Goal: Transaction & Acquisition: Obtain resource

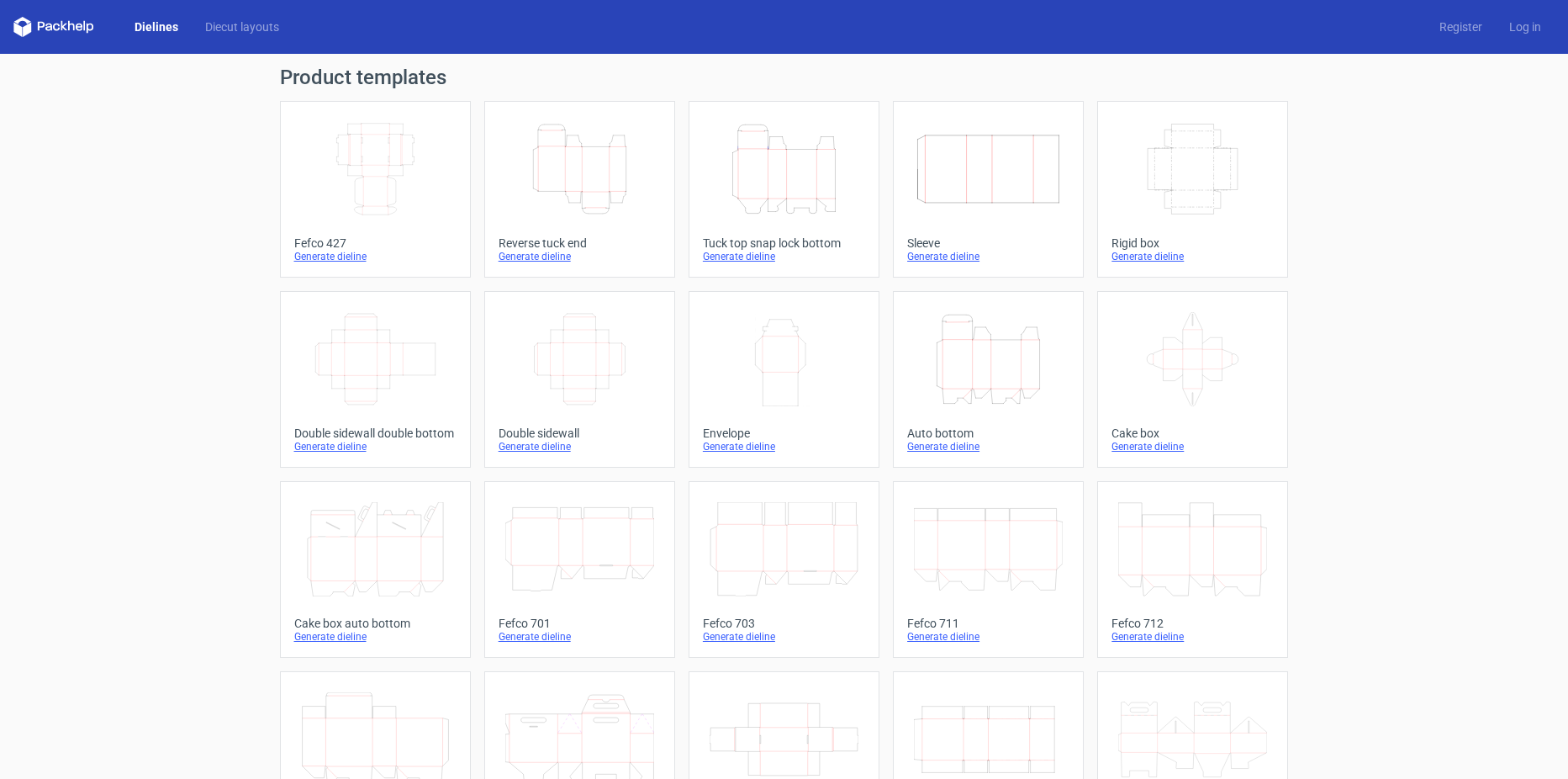
click at [820, 183] on icon "Height Depth Width" at bounding box center [784, 169] width 149 height 94
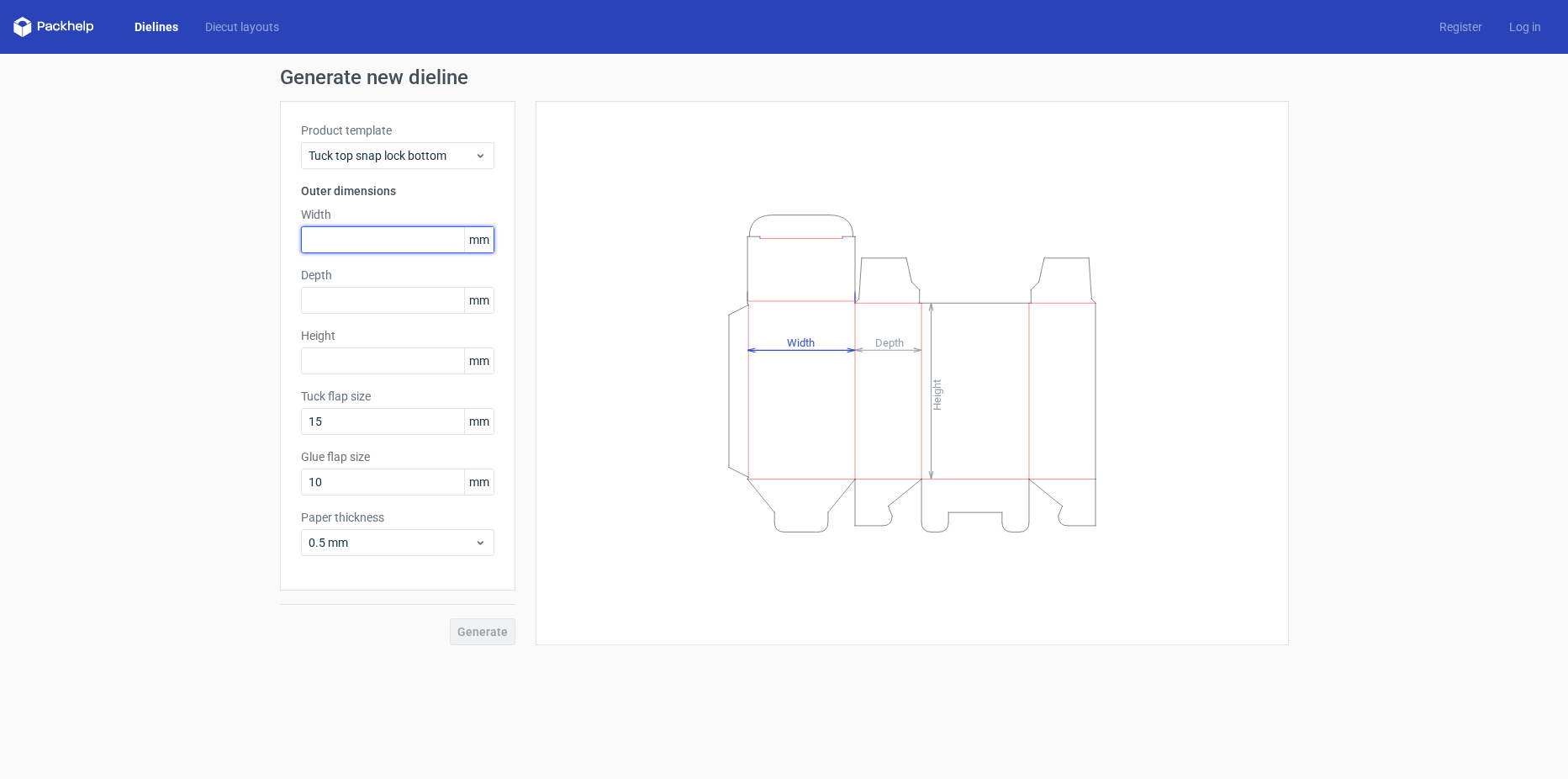
click at [370, 241] on input "text" at bounding box center [398, 240] width 194 height 27
type input "92"
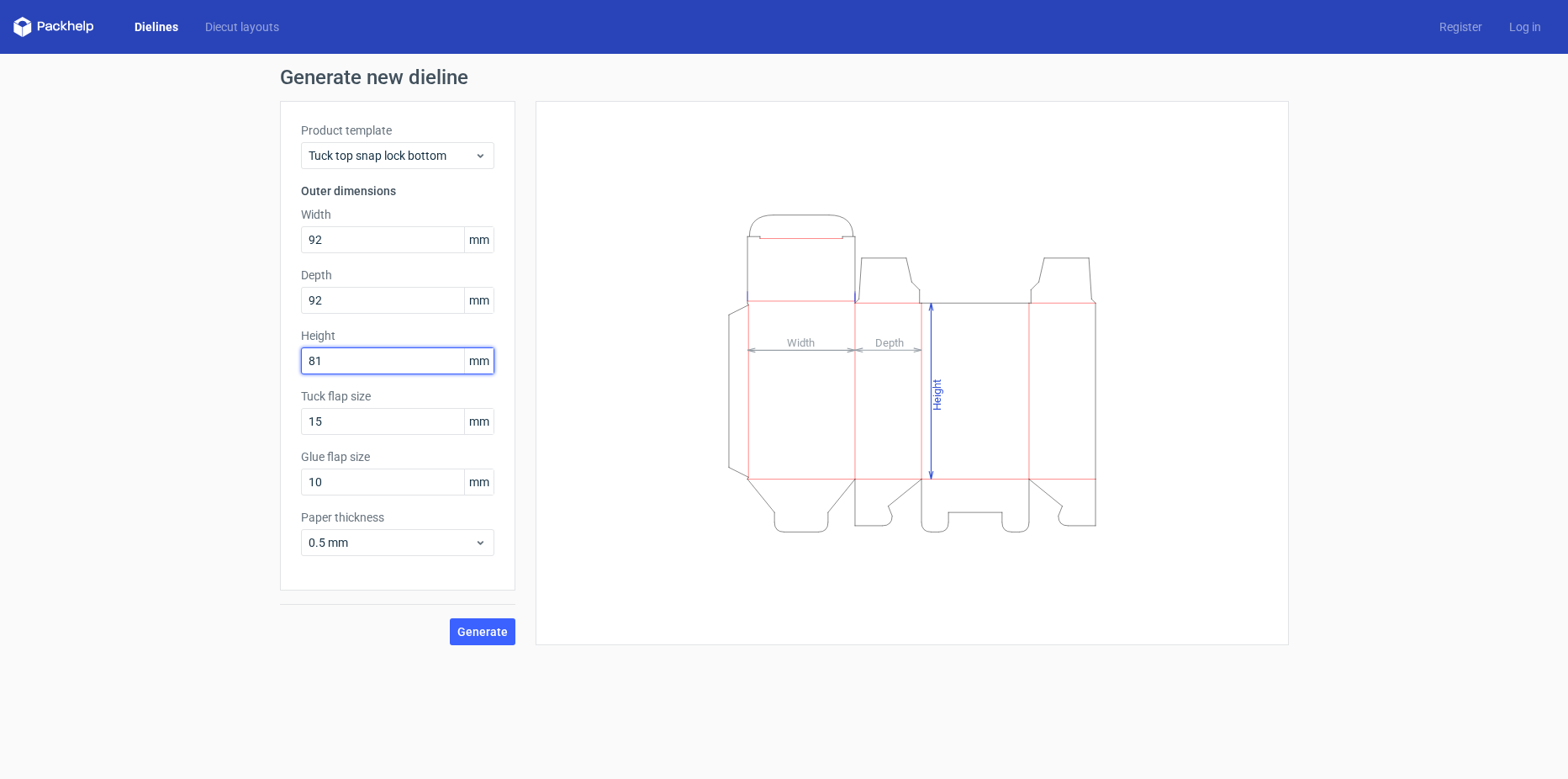
type input "81"
click at [492, 629] on span "Generate" at bounding box center [483, 632] width 50 height 12
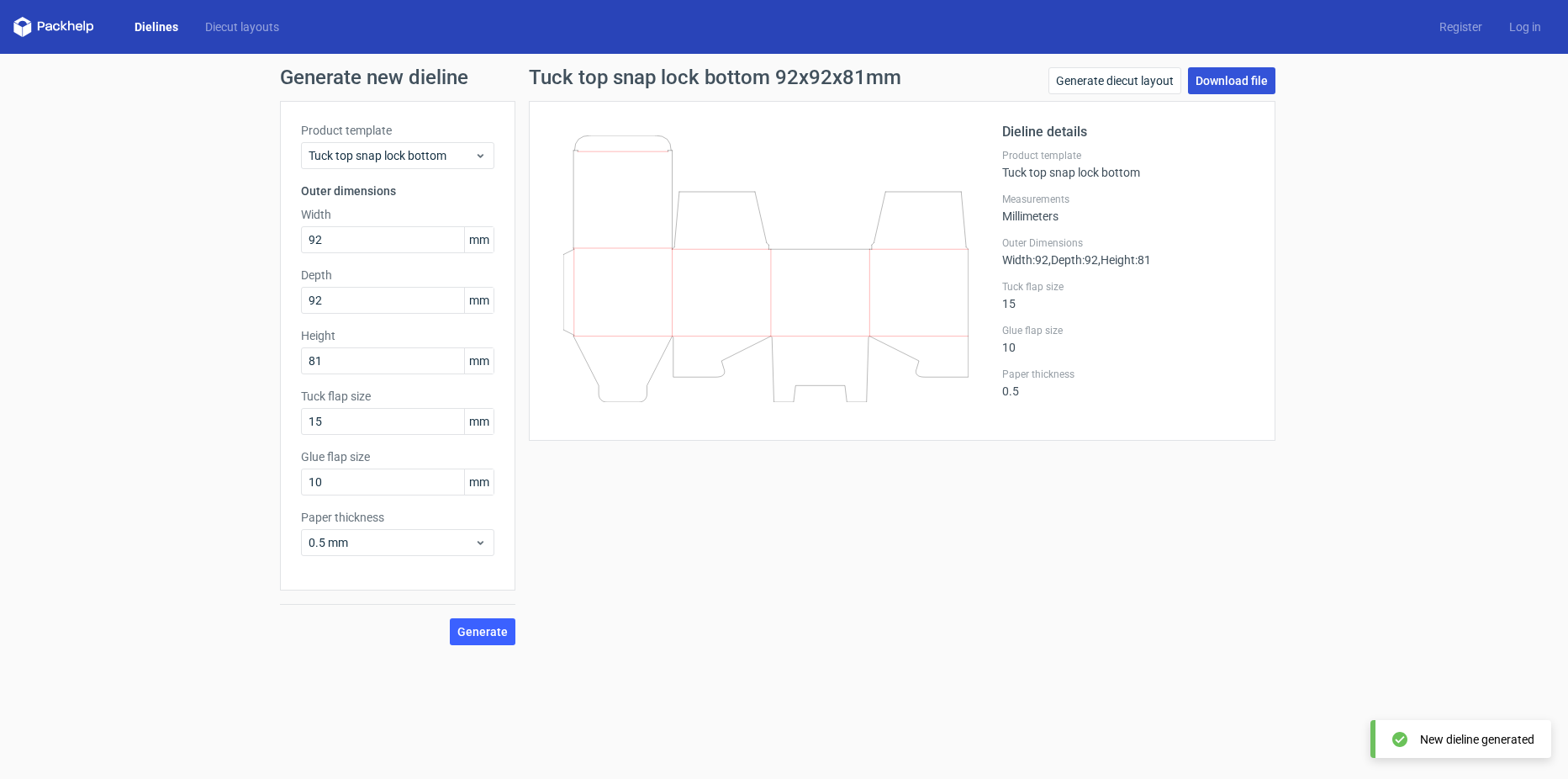
click at [1230, 84] on link "Download file" at bounding box center [1233, 81] width 88 height 27
click at [945, 588] on div "Tuck top snap lock bottom 92x92x81mm Generate diecut layout Download file Dieli…" at bounding box center [902, 356] width 774 height 578
click at [1242, 88] on link "Download file" at bounding box center [1233, 81] width 88 height 27
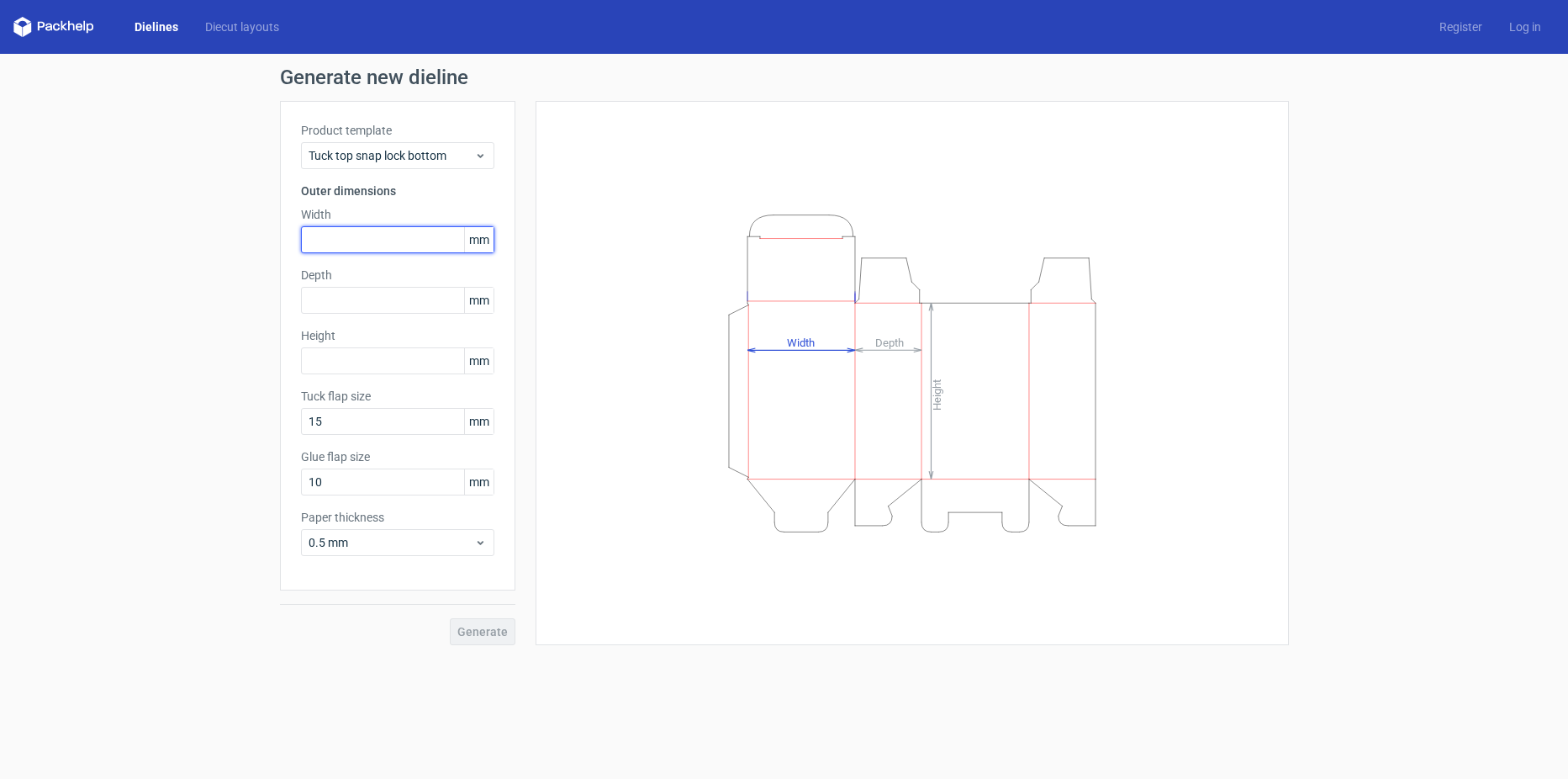
click at [388, 232] on input "text" at bounding box center [398, 240] width 194 height 27
type input "92"
type input "83"
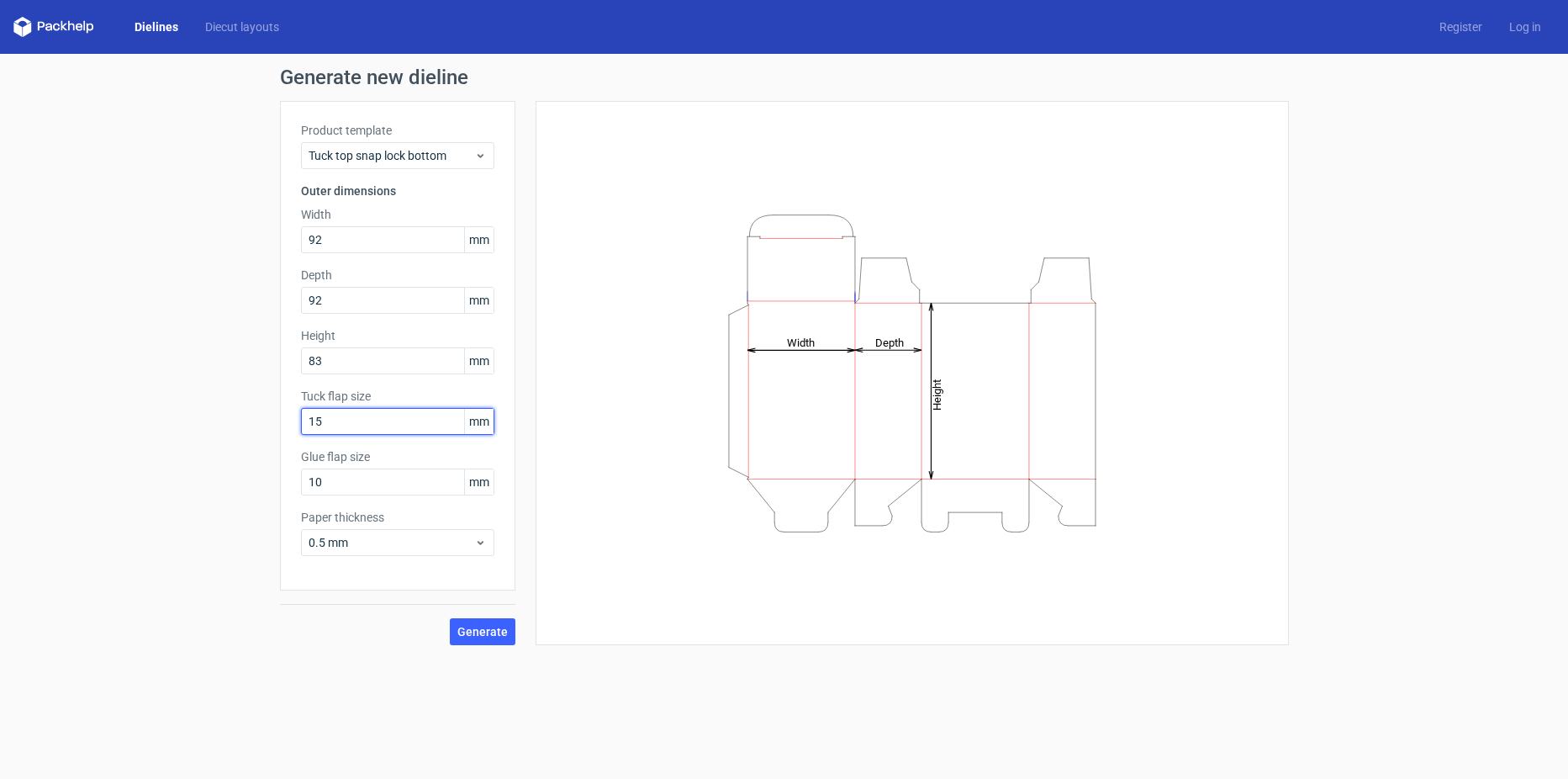
click at [399, 425] on input "15" at bounding box center [398, 422] width 194 height 27
type input "18"
type input "20"
click at [489, 611] on div "Generate" at bounding box center [397, 617] width 236 height 55
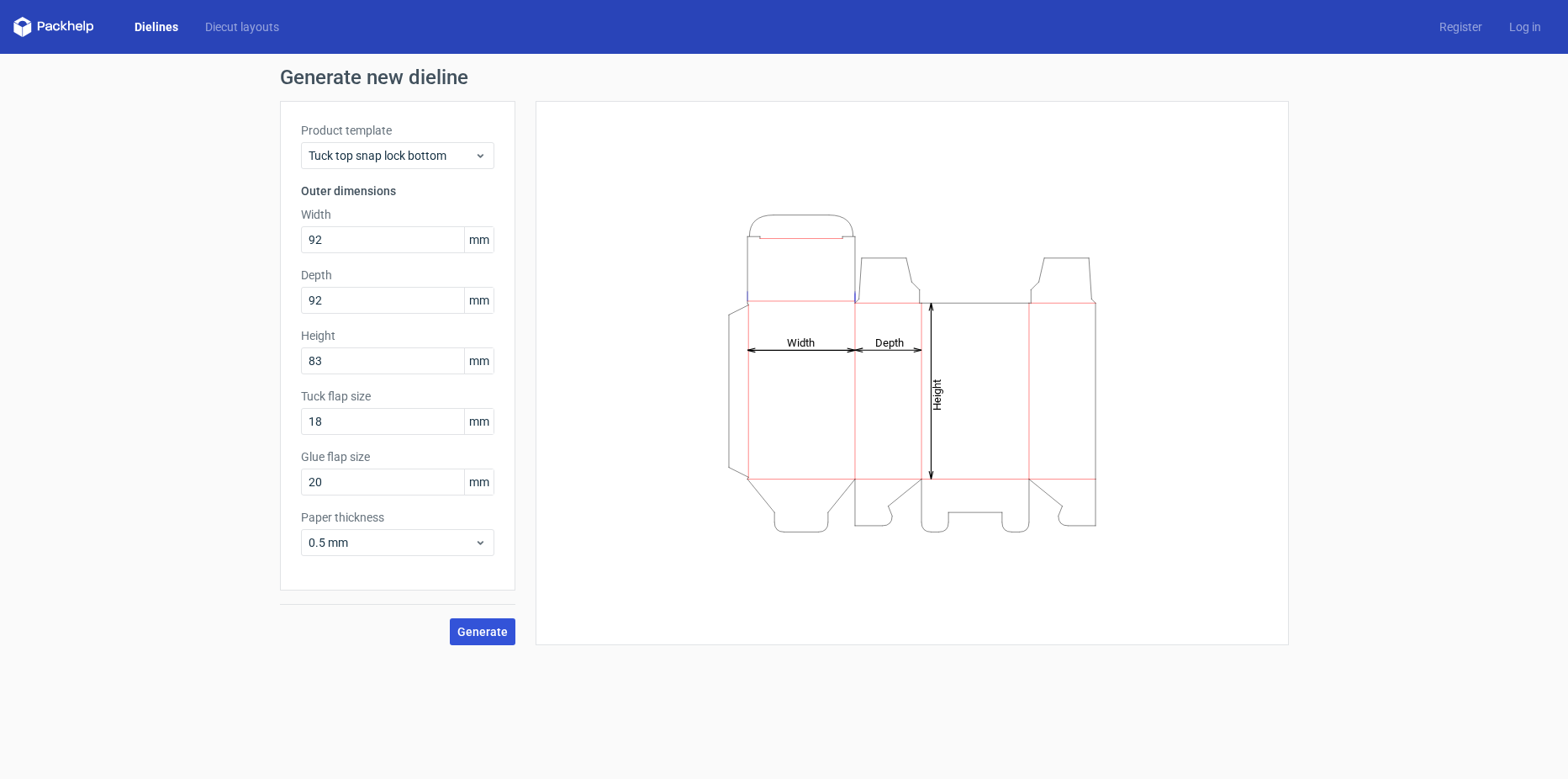
click at [480, 622] on button "Generate" at bounding box center [483, 632] width 65 height 27
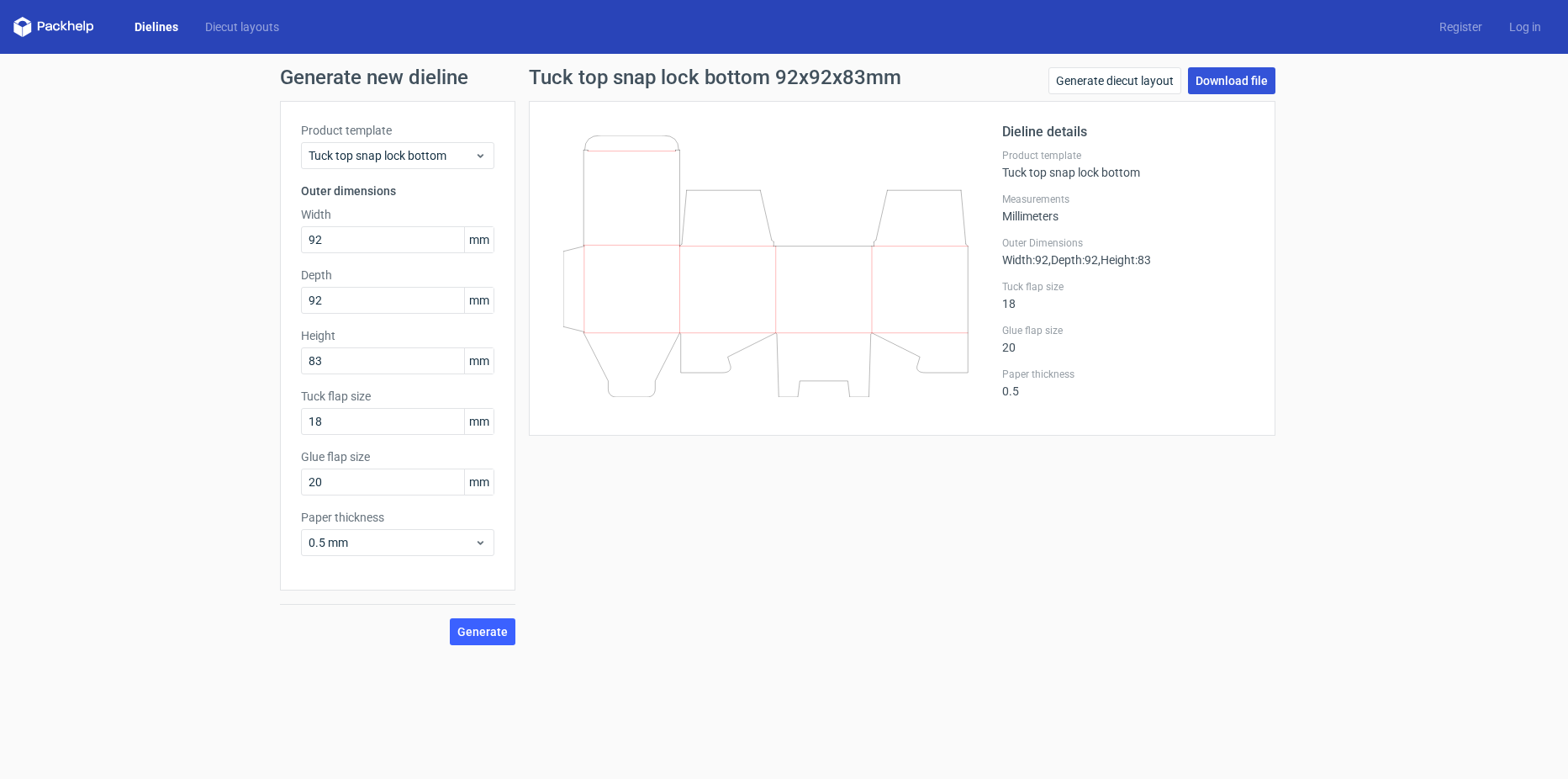
click at [1259, 85] on link "Download file" at bounding box center [1233, 81] width 88 height 27
click at [483, 164] on div "Tuck top snap lock bottom" at bounding box center [398, 155] width 194 height 27
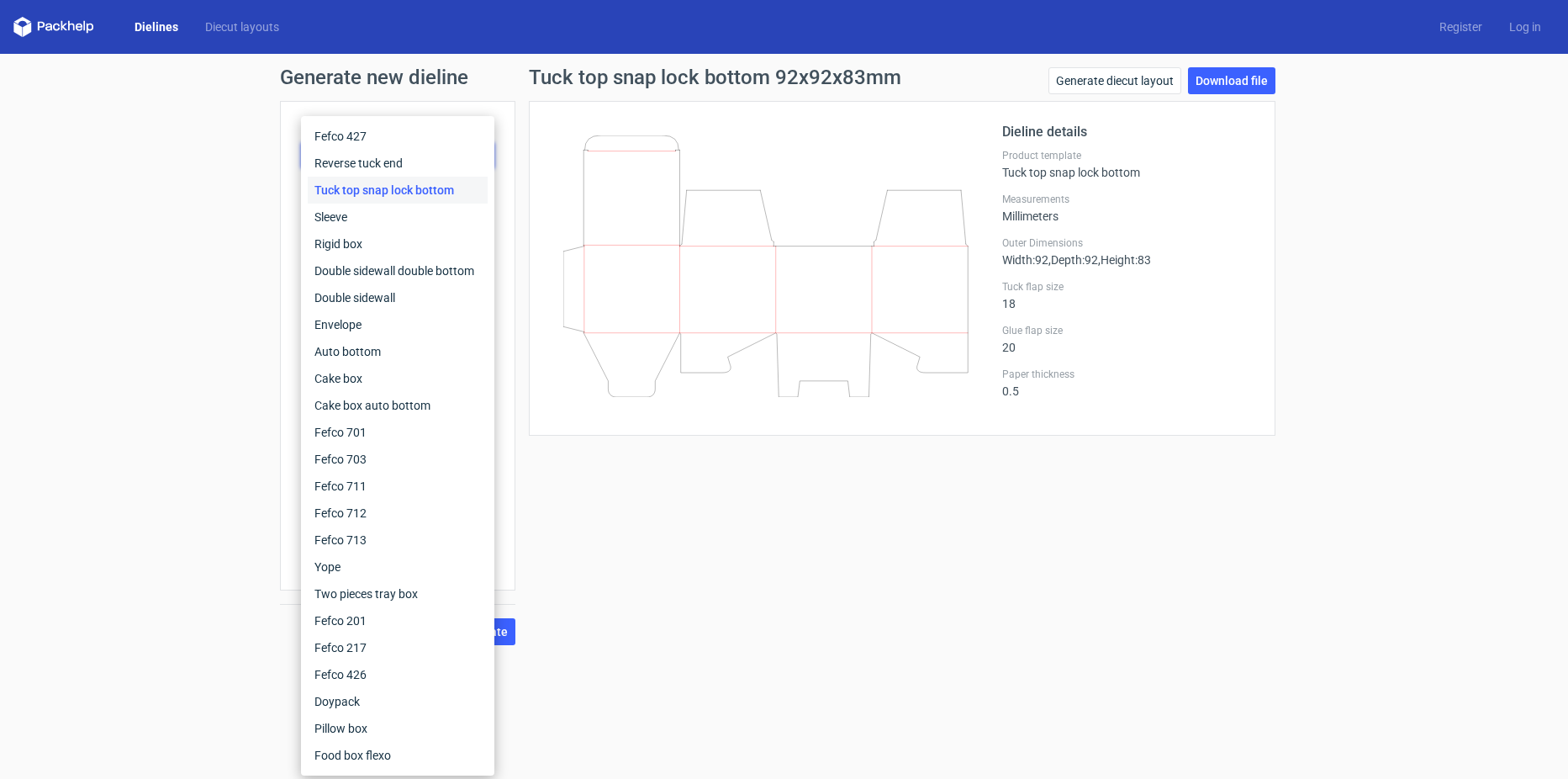
click at [906, 538] on div "Tuck top snap lock bottom 92x92x83mm Generate diecut layout Download file Dieli…" at bounding box center [902, 356] width 774 height 578
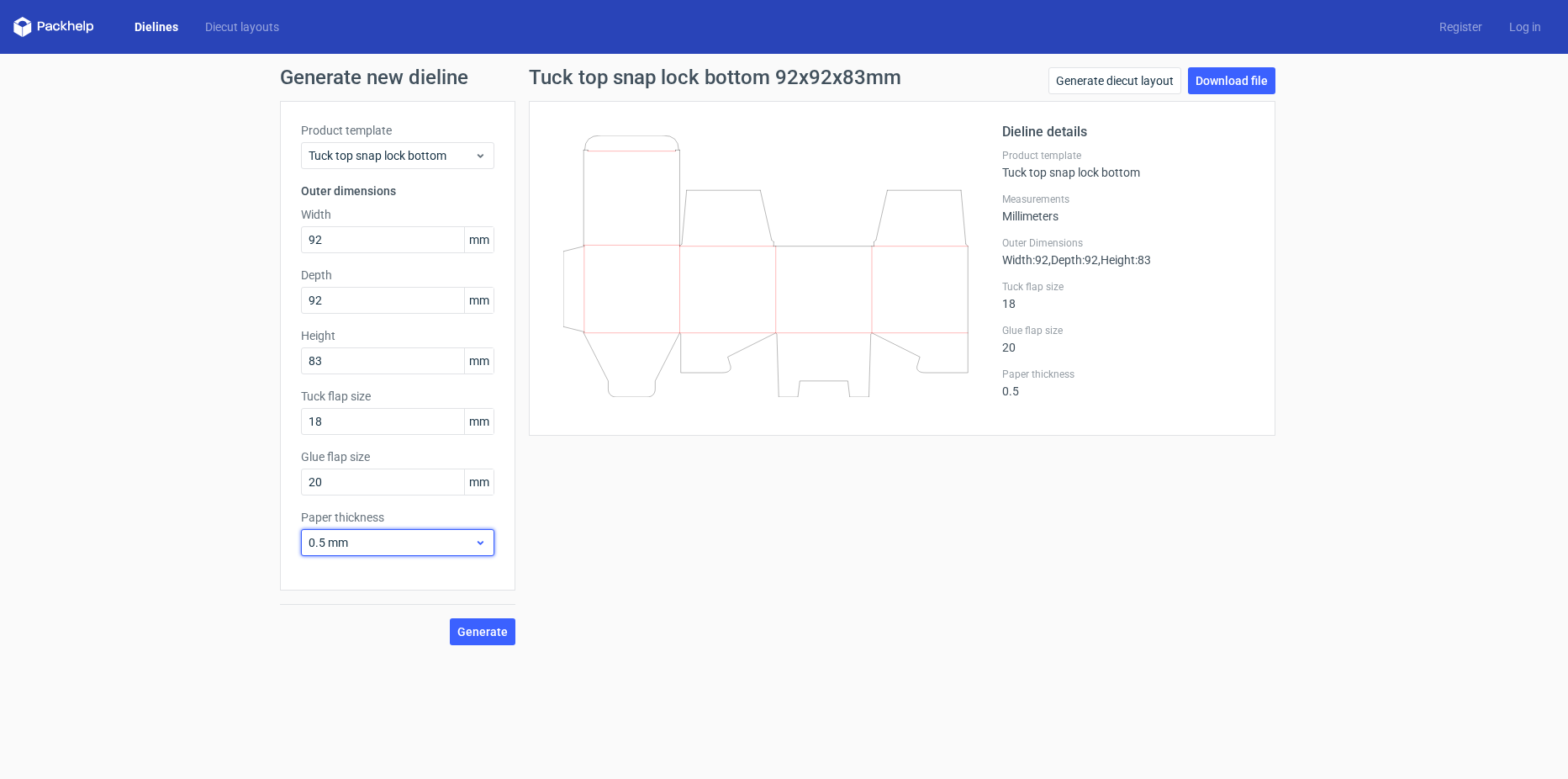
click at [479, 544] on use at bounding box center [480, 543] width 6 height 4
click at [693, 549] on div "Tuck top snap lock bottom 92x92x83mm Generate diecut layout Download file Dieli…" at bounding box center [902, 356] width 774 height 578
